Goal: Check status: Check status

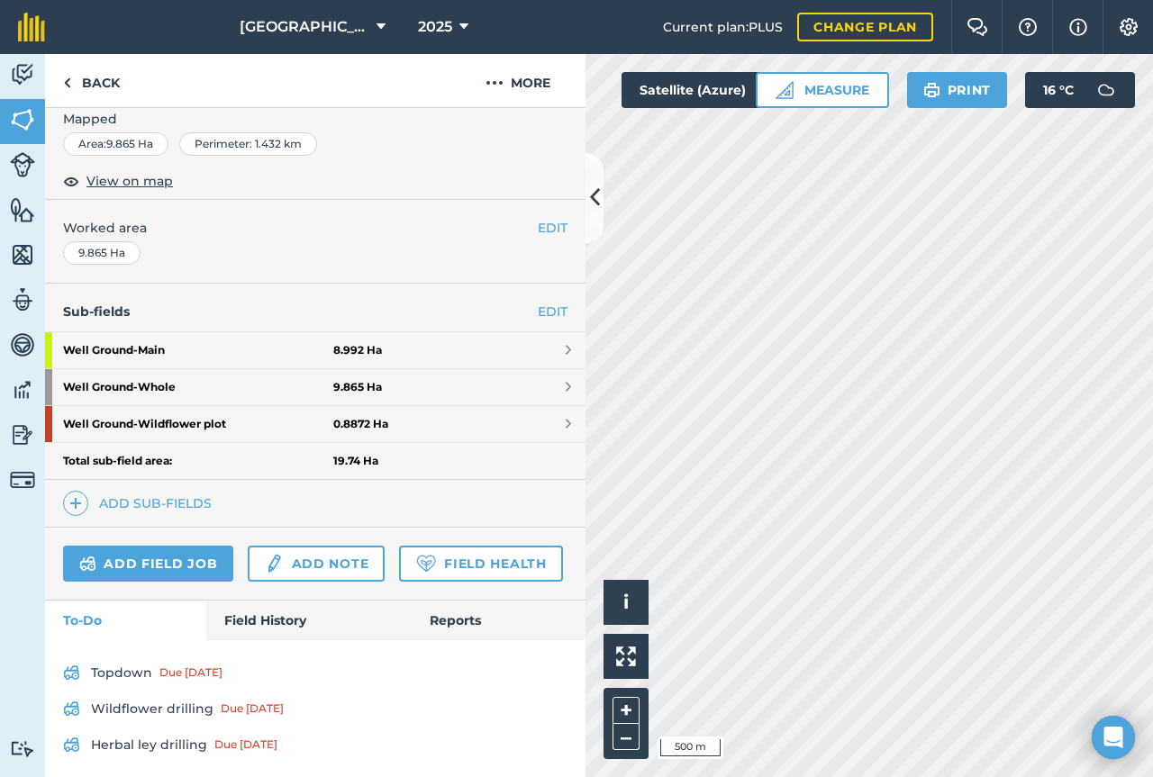
scroll to position [328, 0]
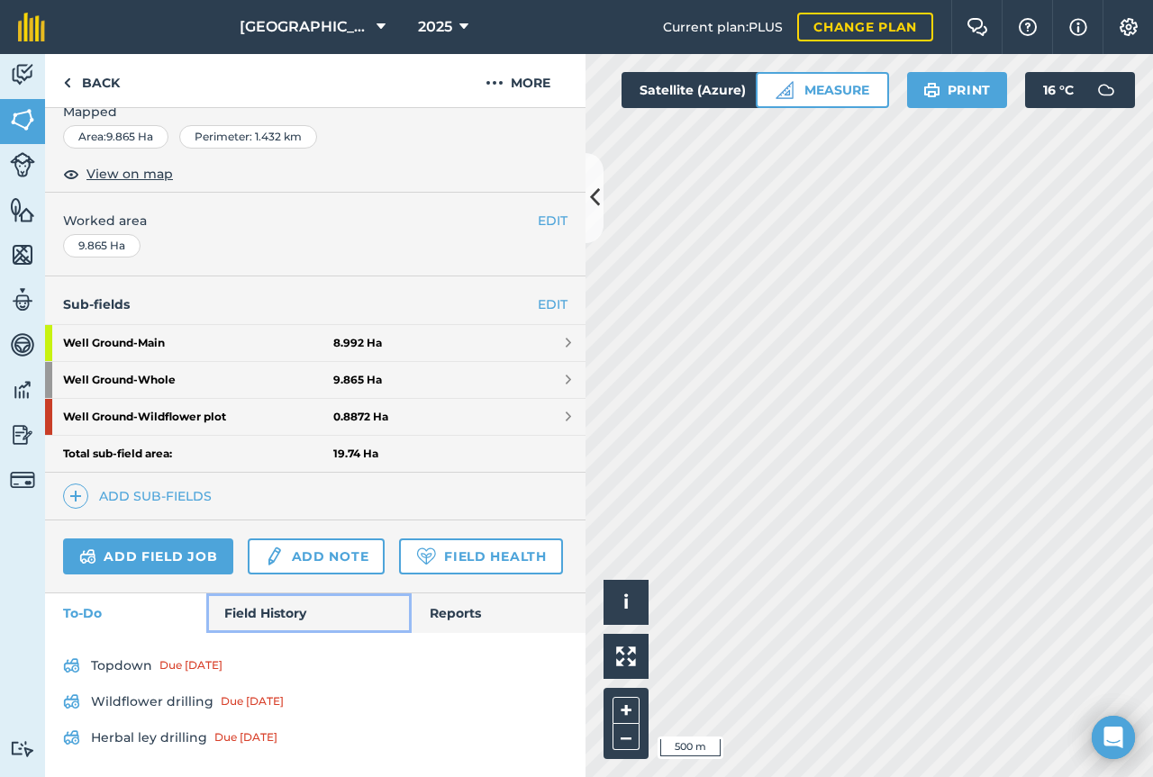
click at [280, 627] on link "Field History" at bounding box center [308, 614] width 204 height 40
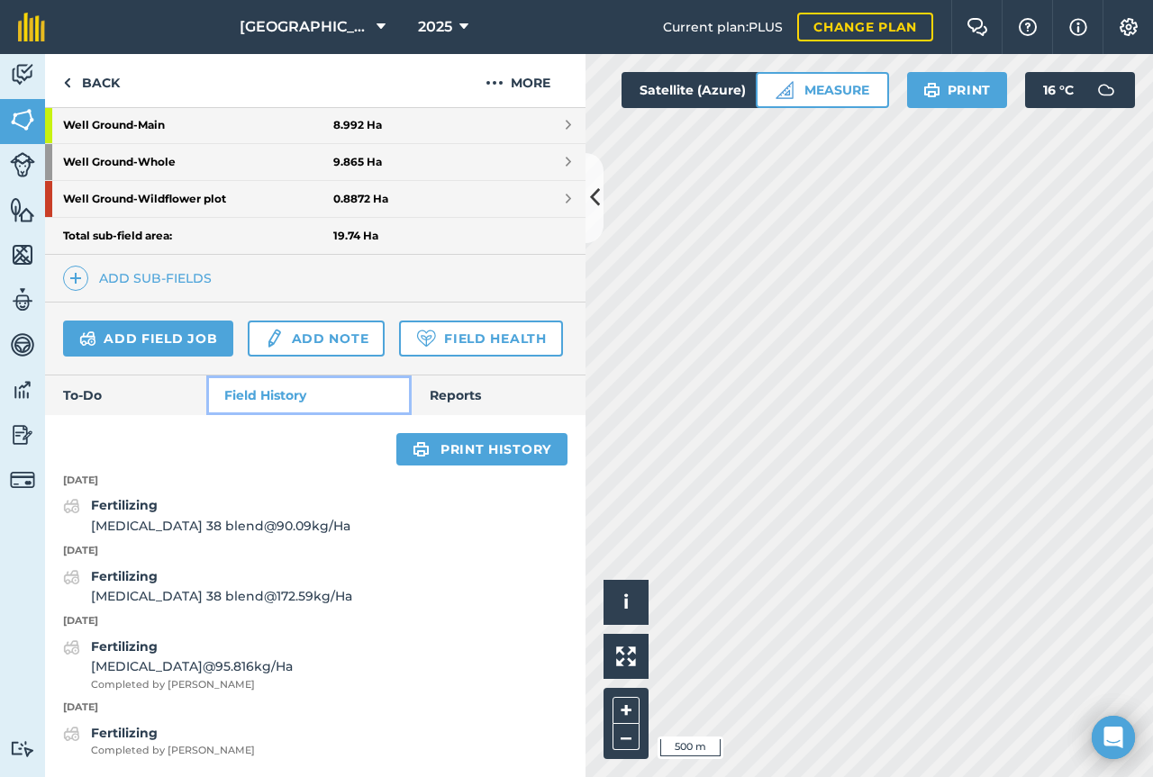
scroll to position [546, 0]
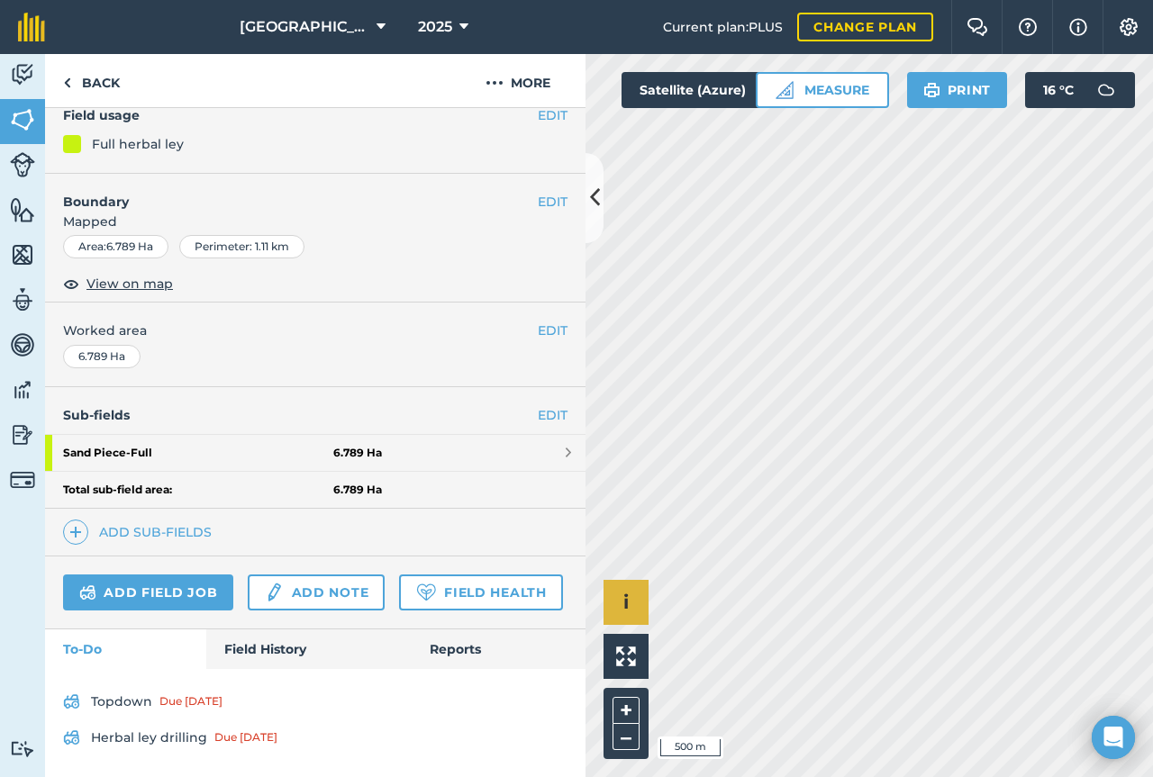
scroll to position [220, 0]
click at [441, 26] on button "2025" at bounding box center [443, 27] width 65 height 54
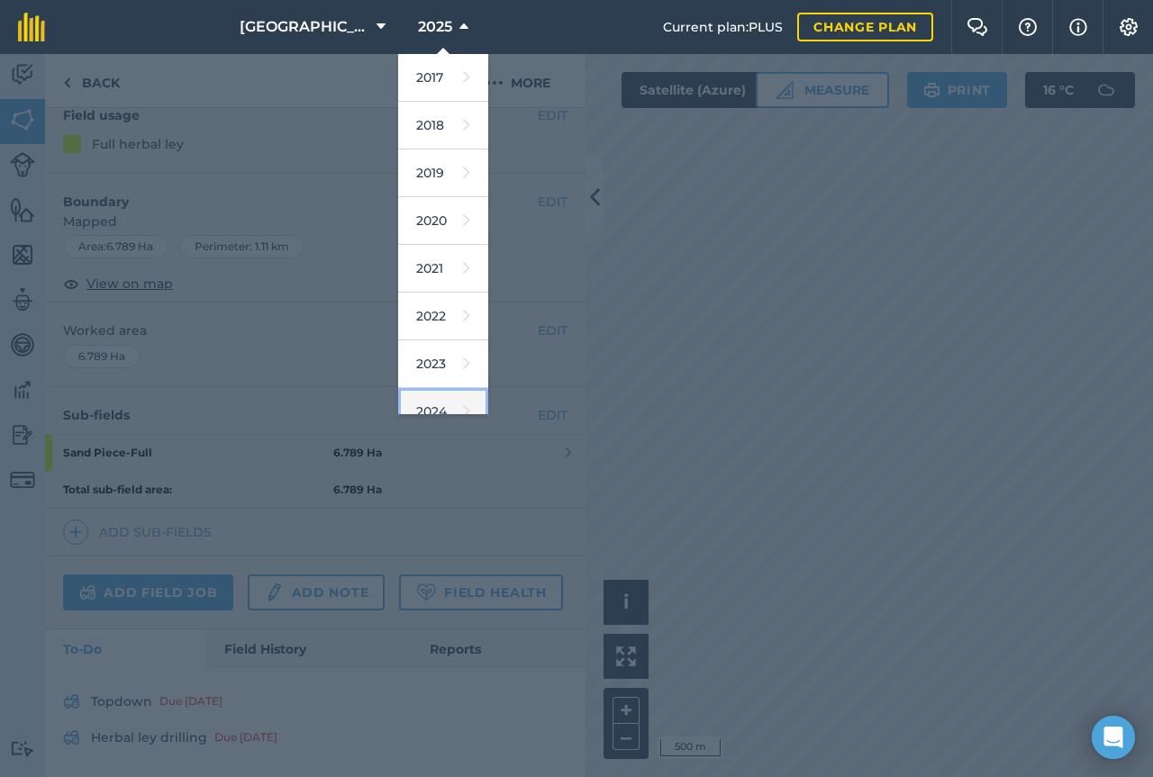
click at [444, 394] on link "2024" at bounding box center [443, 412] width 90 height 48
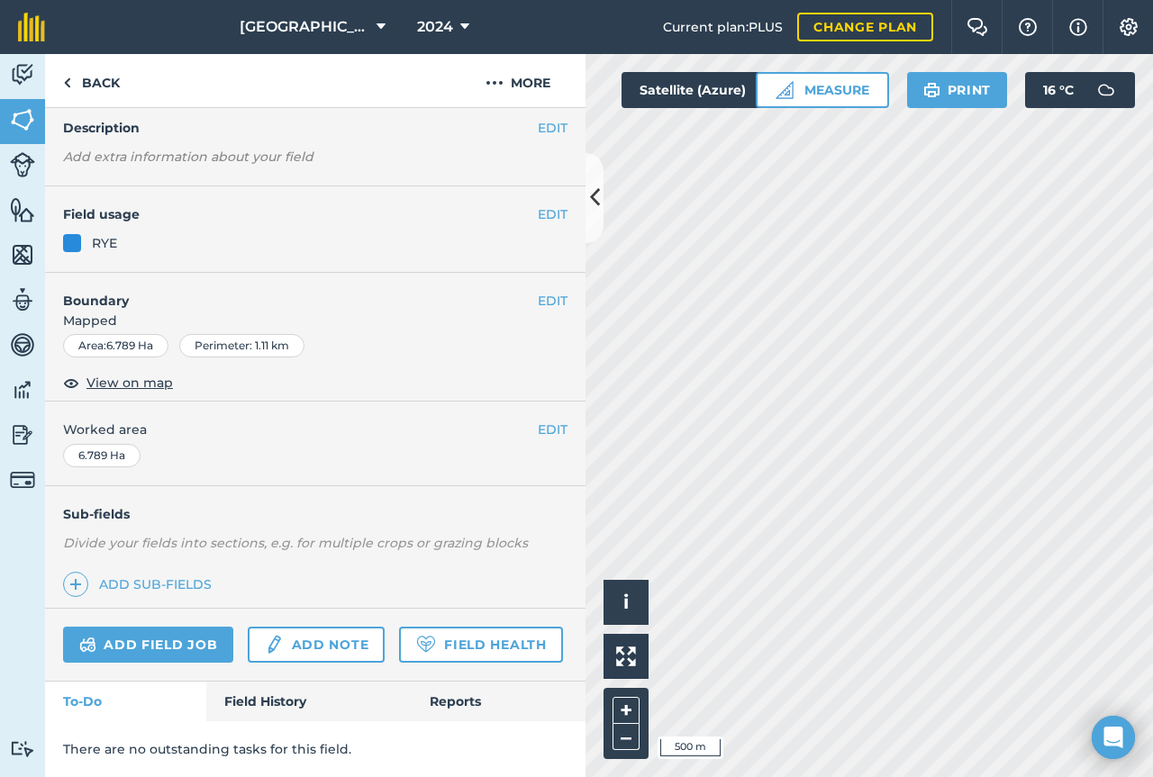
scroll to position [121, 0]
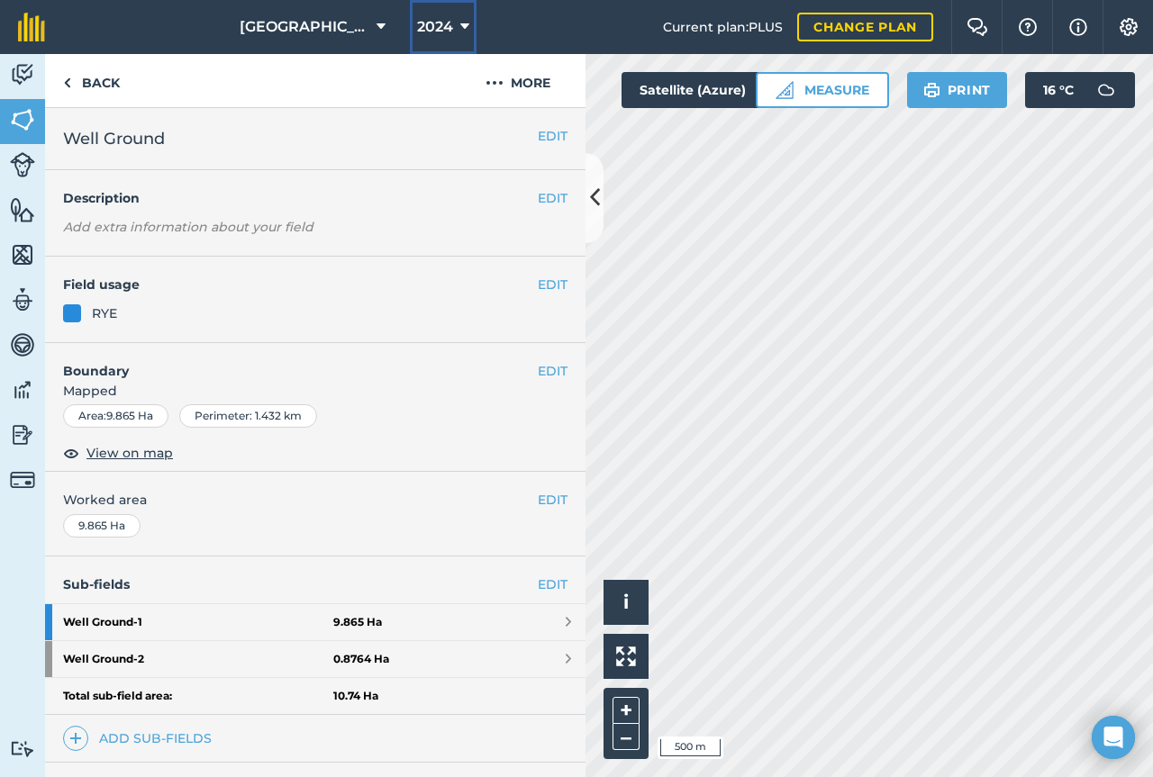
click at [444, 34] on button "2024" at bounding box center [443, 27] width 67 height 54
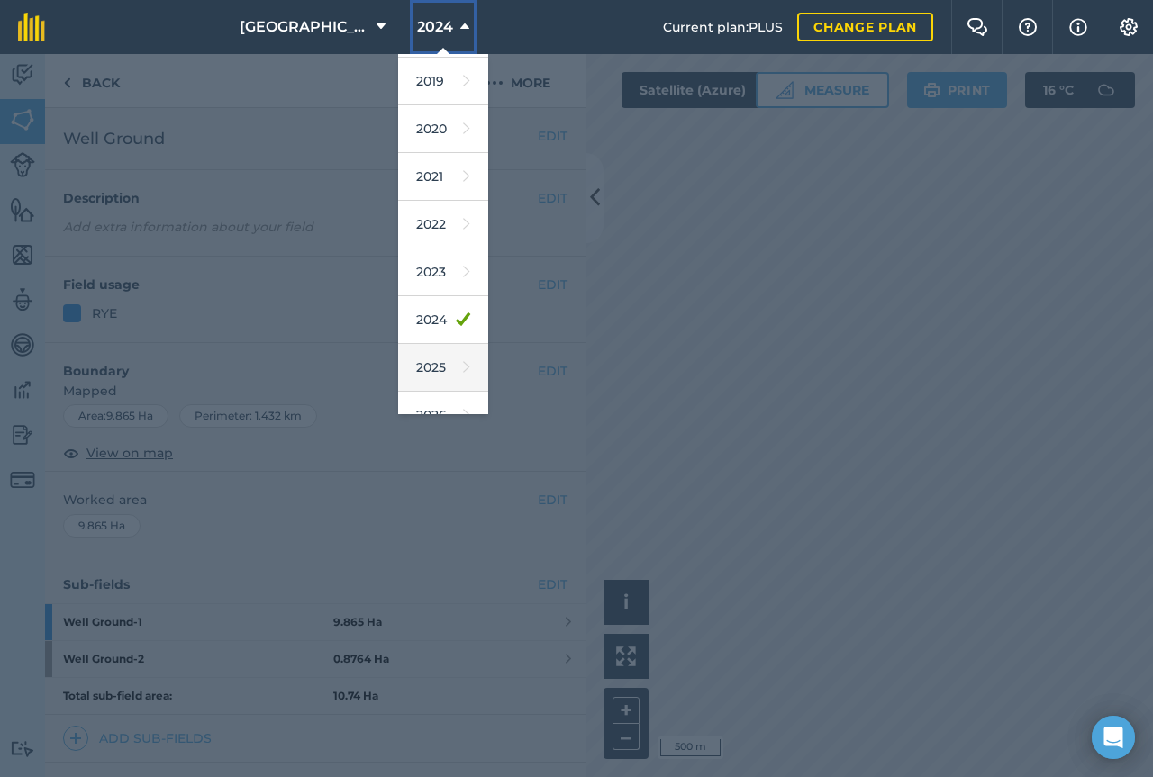
scroll to position [165, 0]
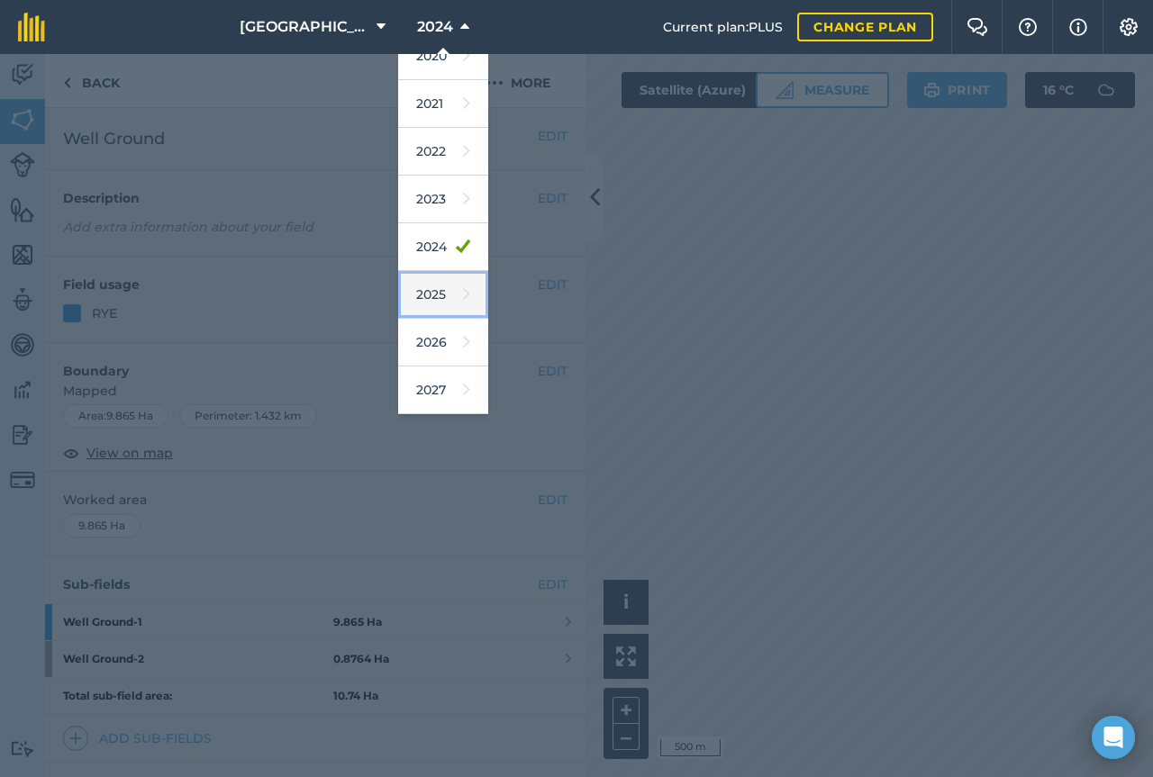
click at [463, 304] on icon at bounding box center [466, 294] width 7 height 25
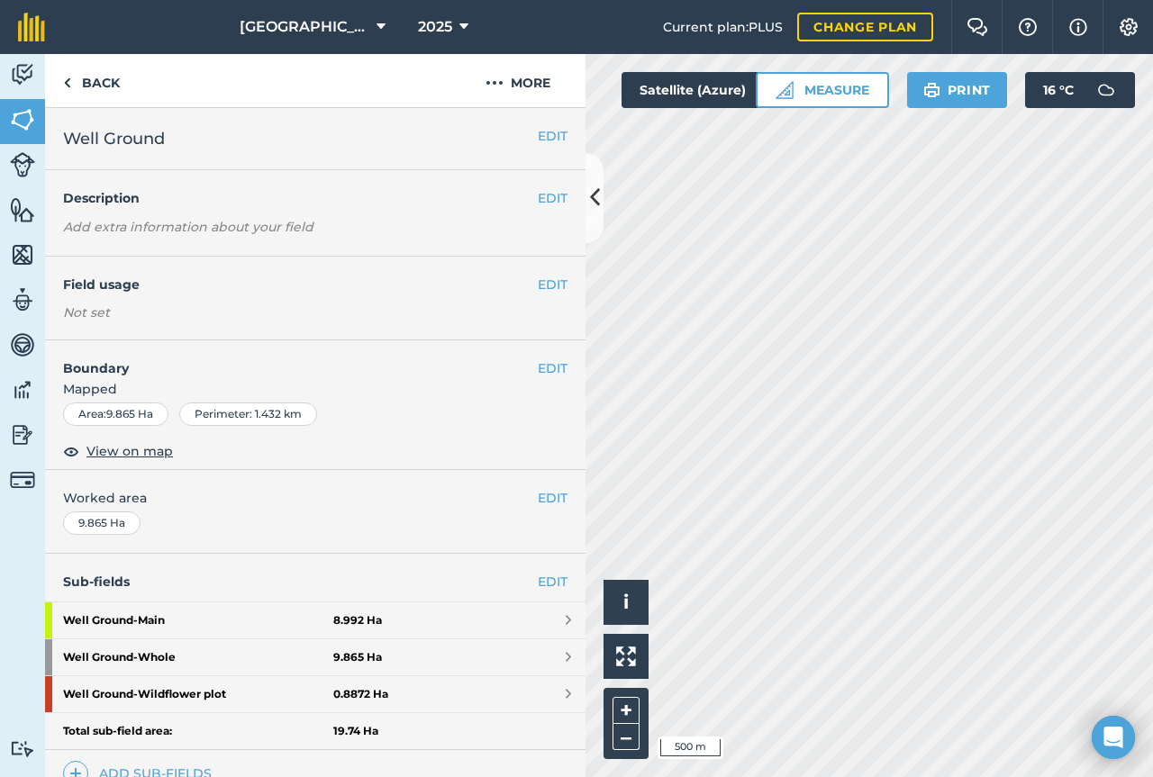
scroll to position [328, 0]
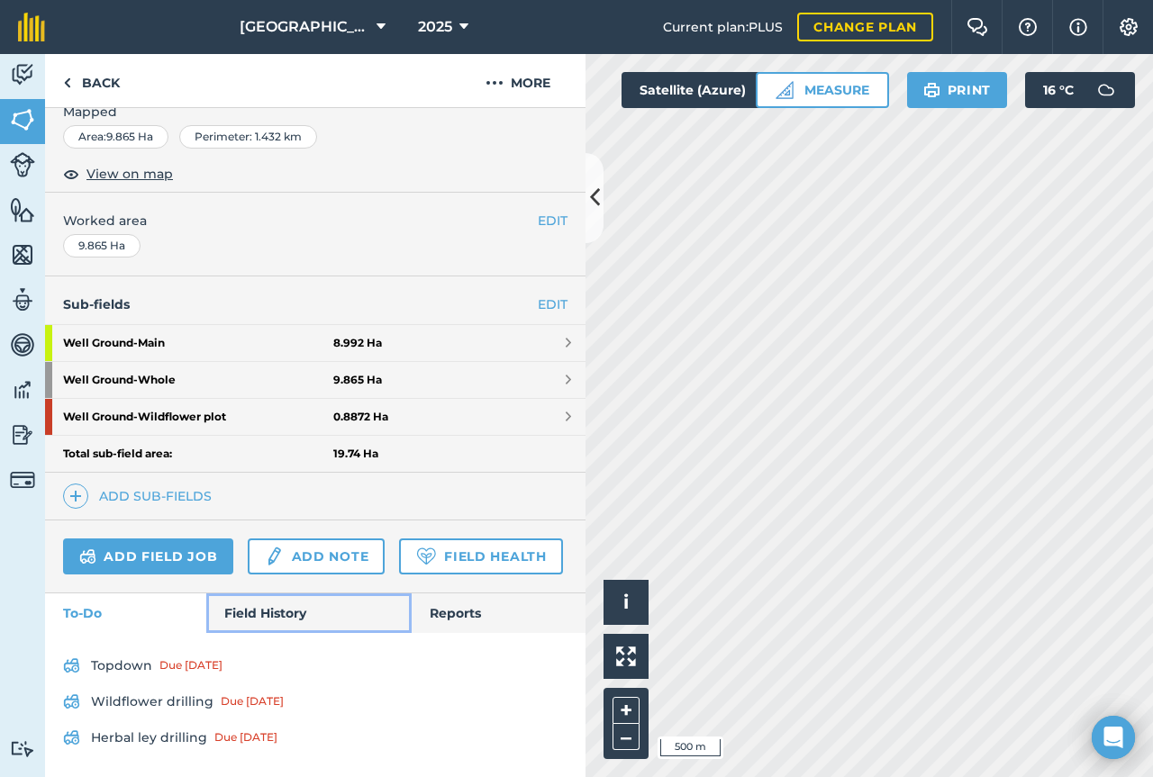
click at [299, 617] on link "Field History" at bounding box center [308, 614] width 204 height 40
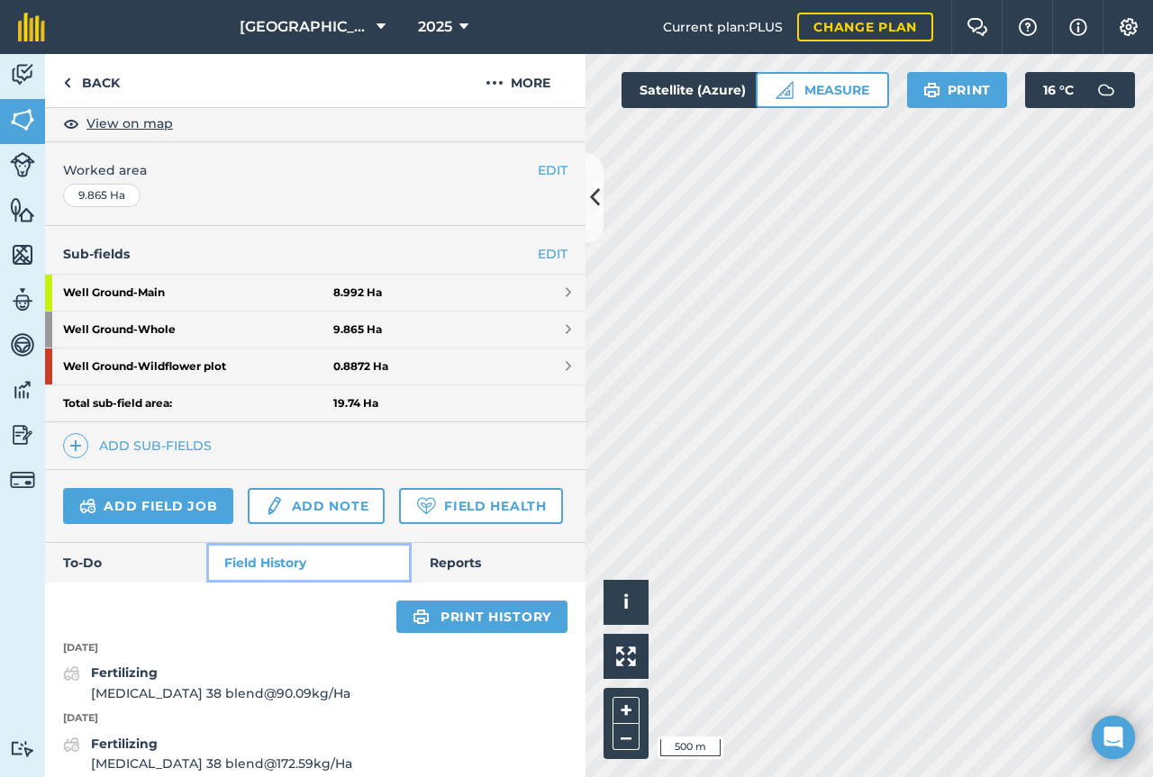
scroll to position [566, 0]
